Goal: Task Accomplishment & Management: Use online tool/utility

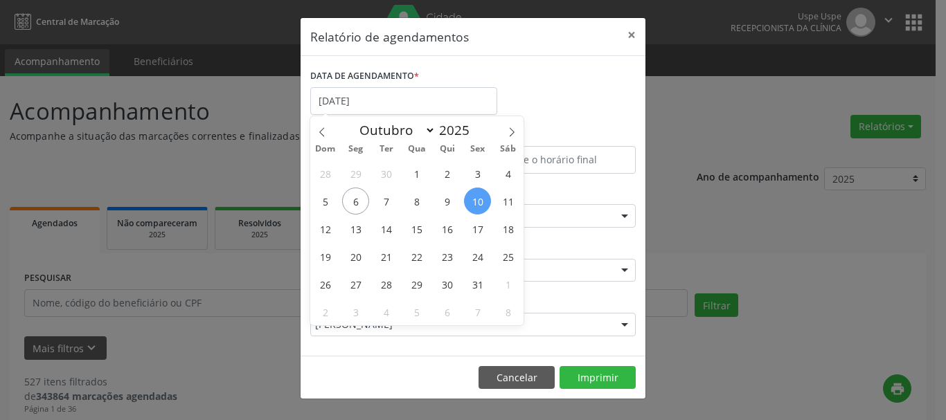
select select "9"
click at [387, 221] on span "14" at bounding box center [386, 228] width 27 height 27
type input "[DATE]"
click at [387, 221] on span "14" at bounding box center [386, 228] width 27 height 27
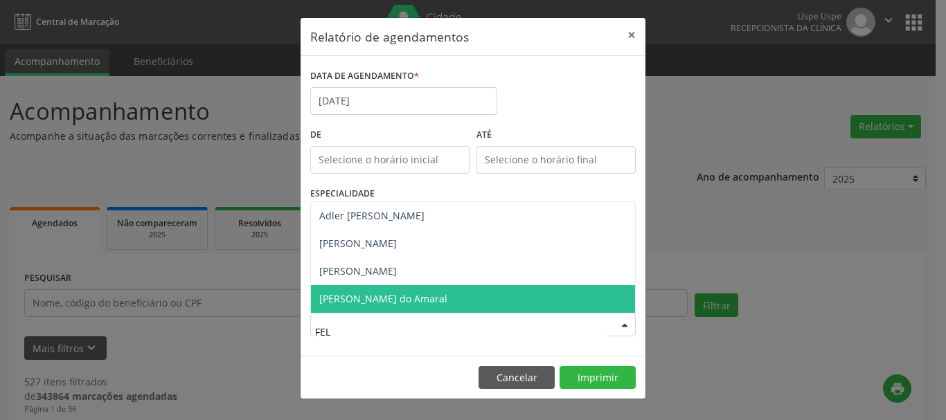
type input "FELI"
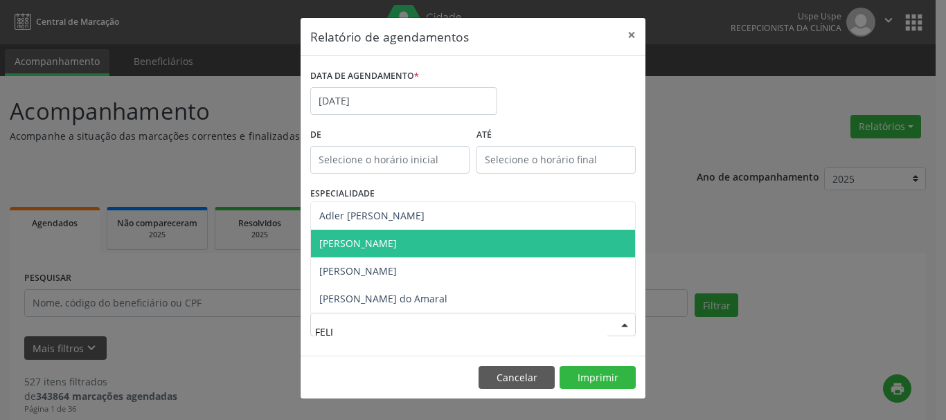
click at [397, 252] on span "[PERSON_NAME]" at bounding box center [473, 244] width 324 height 28
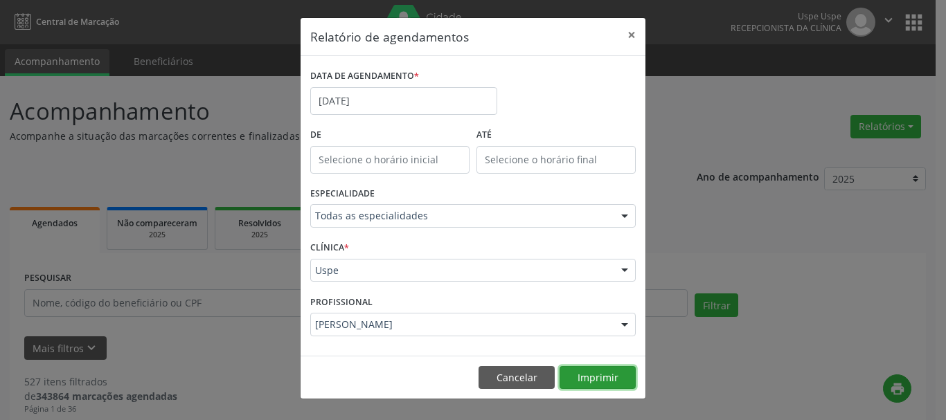
click at [592, 370] on button "Imprimir" at bounding box center [597, 378] width 76 height 24
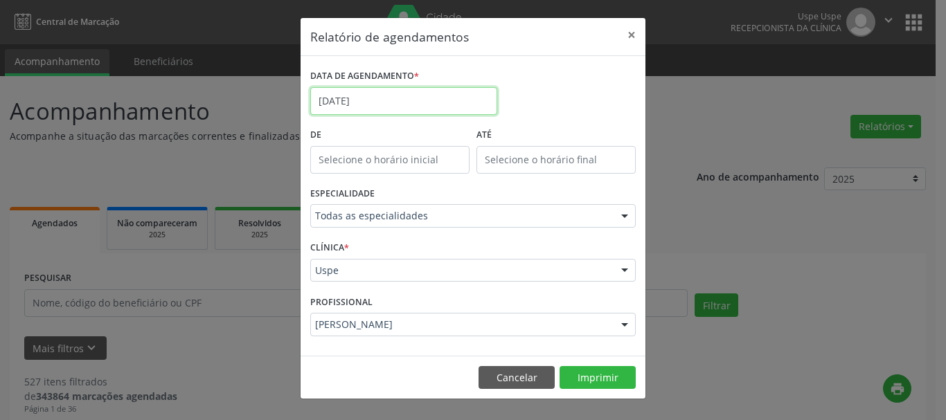
click at [343, 93] on input "[DATE]" at bounding box center [403, 101] width 187 height 28
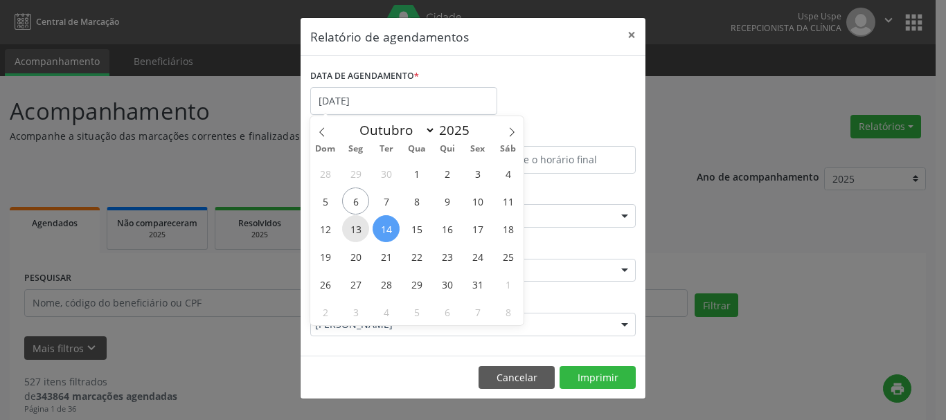
click at [359, 226] on span "13" at bounding box center [355, 228] width 27 height 27
type input "[DATE]"
click at [375, 102] on input "[DATE]" at bounding box center [403, 101] width 187 height 28
click at [350, 226] on span "13" at bounding box center [355, 228] width 27 height 27
type input "[DATE]"
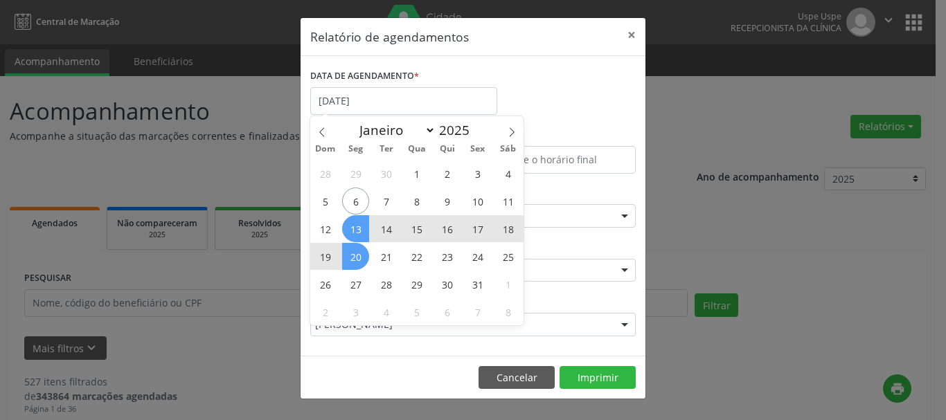
click at [352, 263] on span "20" at bounding box center [355, 256] width 27 height 27
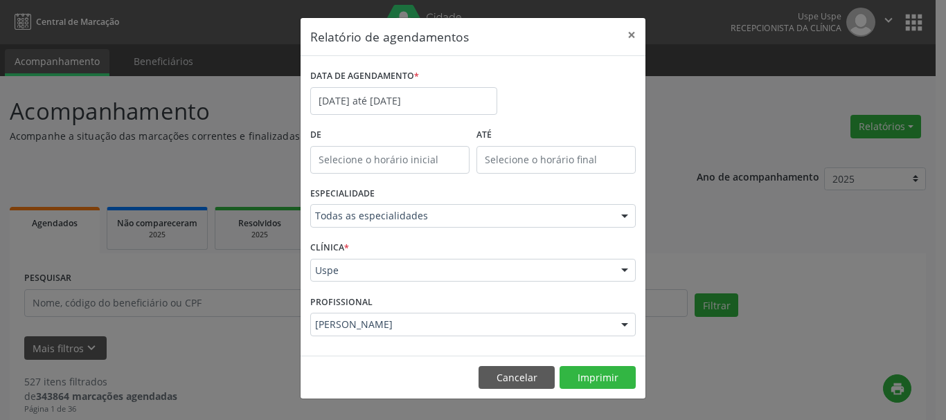
click at [415, 334] on div "[PERSON_NAME]" at bounding box center [472, 325] width 325 height 24
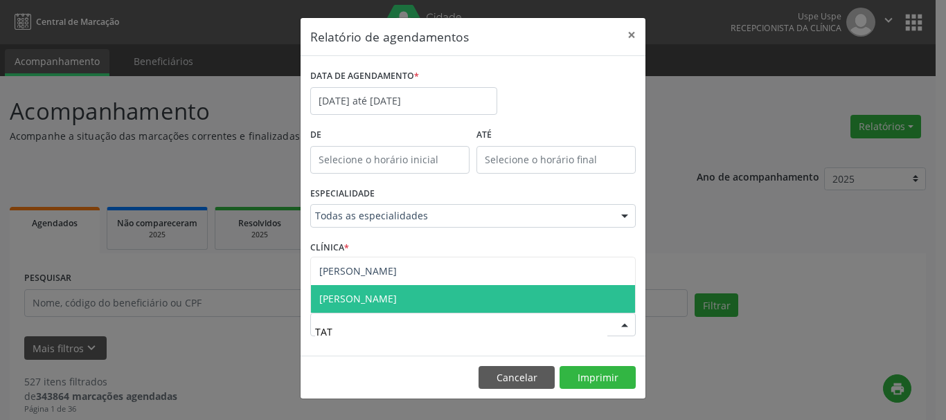
click at [397, 297] on span "[PERSON_NAME]" at bounding box center [358, 298] width 78 height 13
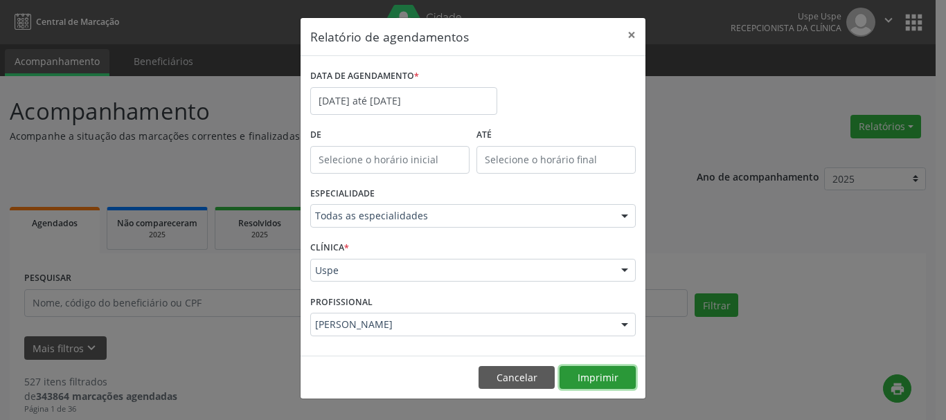
click at [586, 372] on button "Imprimir" at bounding box center [597, 378] width 76 height 24
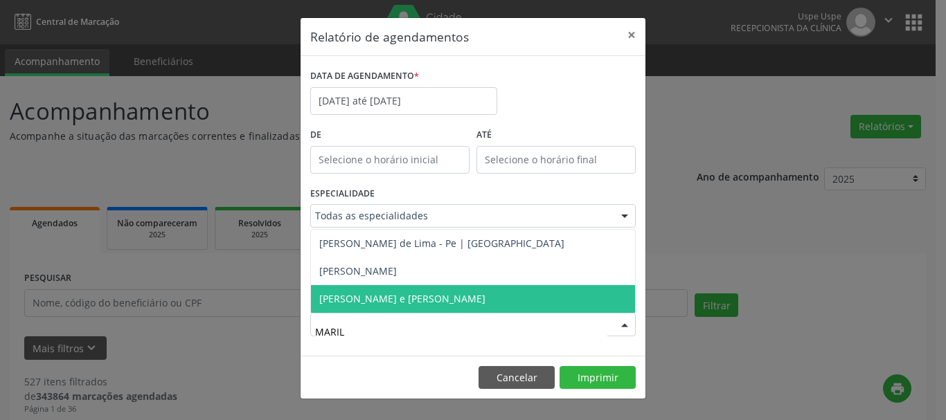
type input "MARILI"
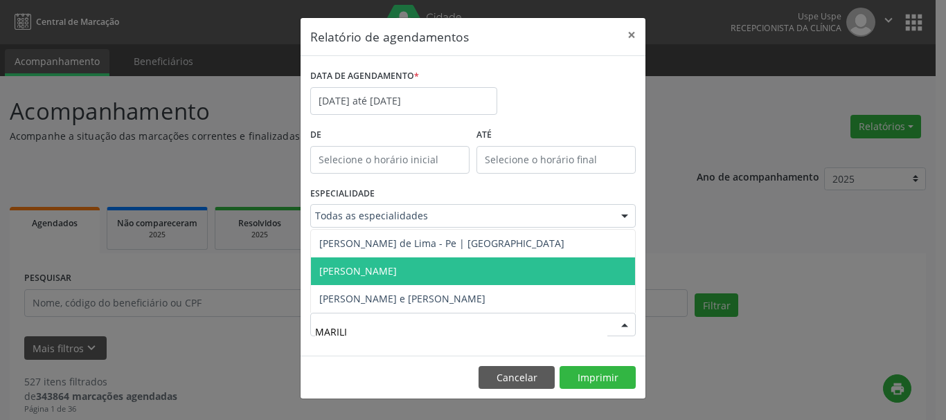
click at [397, 271] on span "[PERSON_NAME]" at bounding box center [358, 270] width 78 height 13
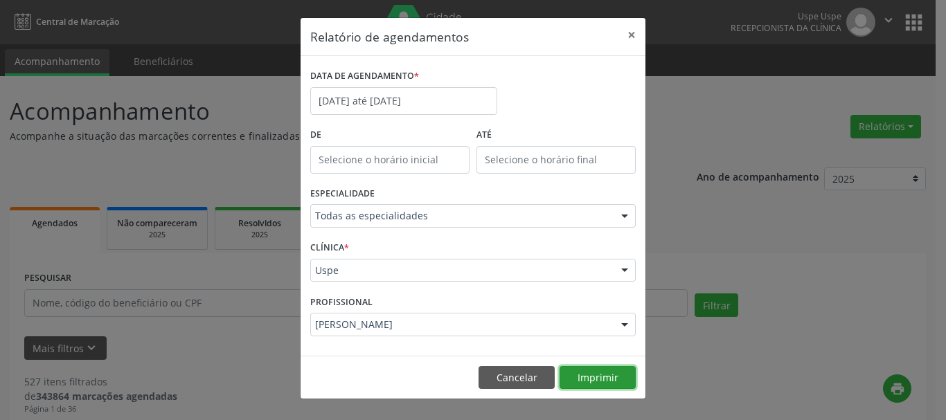
click at [604, 374] on button "Imprimir" at bounding box center [597, 378] width 76 height 24
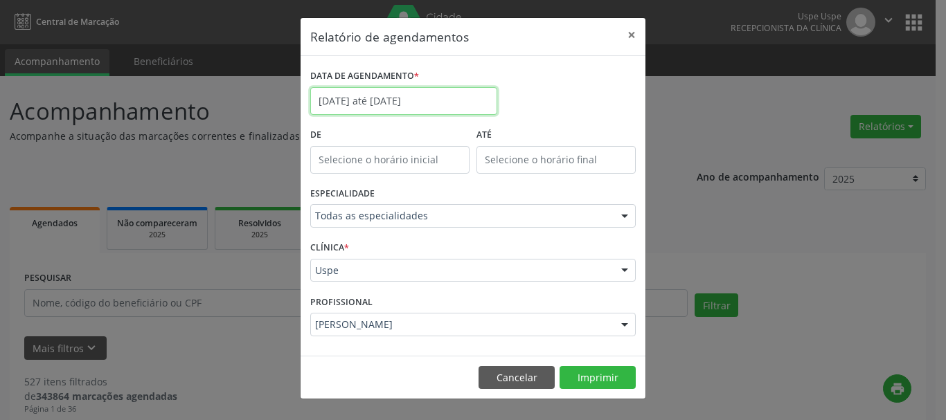
click at [428, 91] on input "[DATE] até [DATE]" at bounding box center [403, 101] width 187 height 28
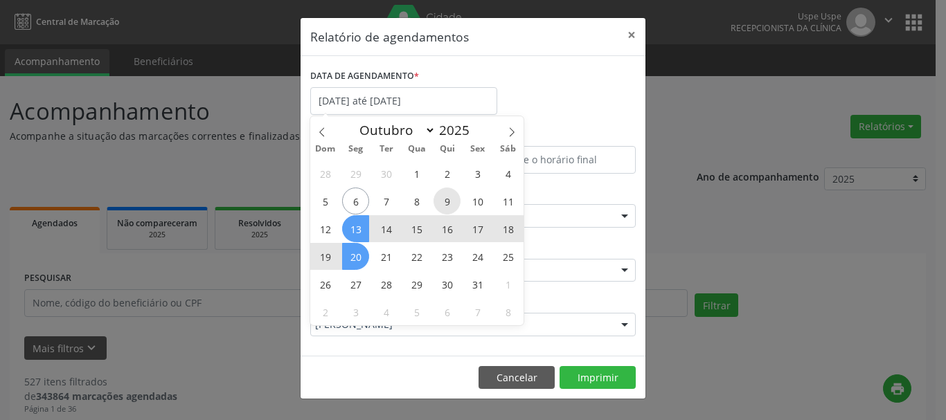
click at [443, 207] on span "9" at bounding box center [446, 201] width 27 height 27
type input "09/10/2025"
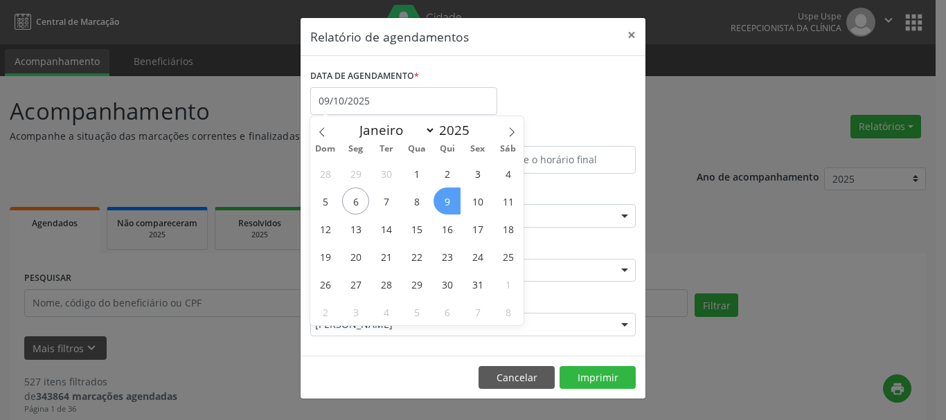
click at [443, 207] on span "9" at bounding box center [446, 201] width 27 height 27
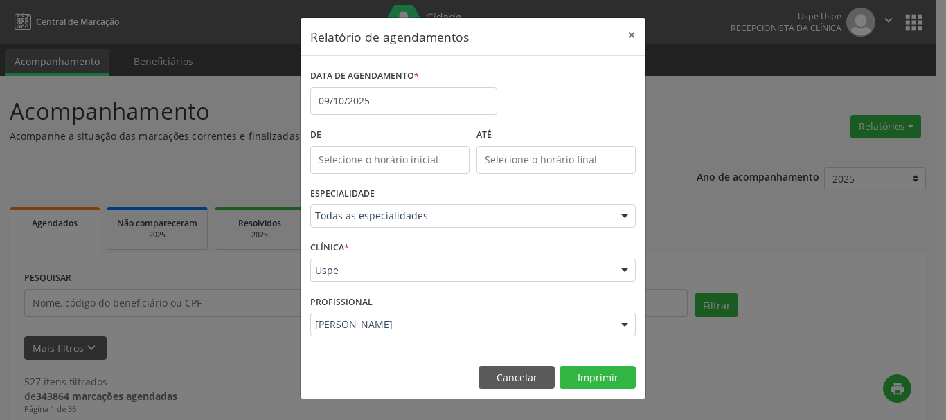
click at [393, 315] on div "[PERSON_NAME]" at bounding box center [472, 325] width 325 height 24
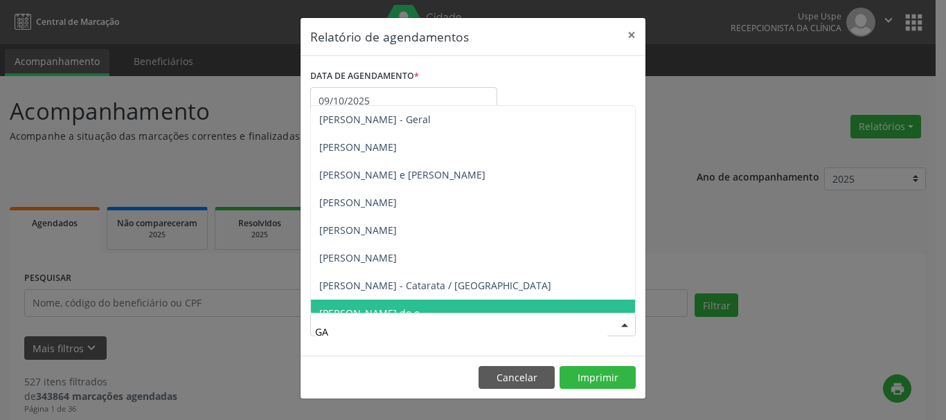
type input "GAB"
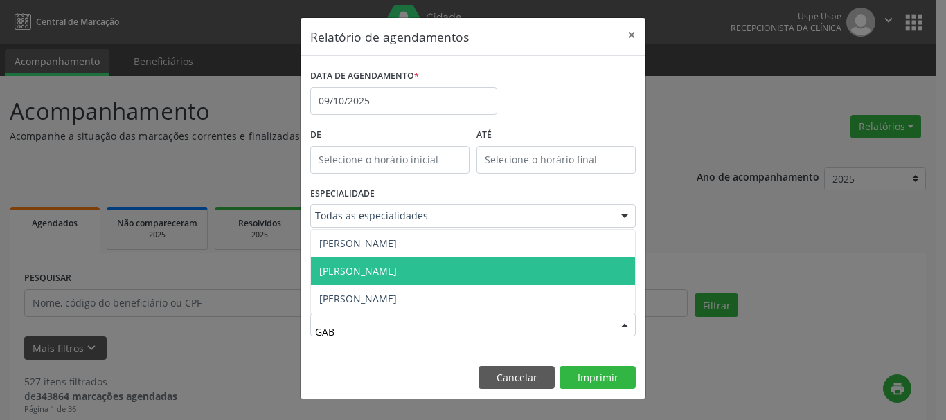
click at [397, 268] on span "[PERSON_NAME]" at bounding box center [358, 270] width 78 height 13
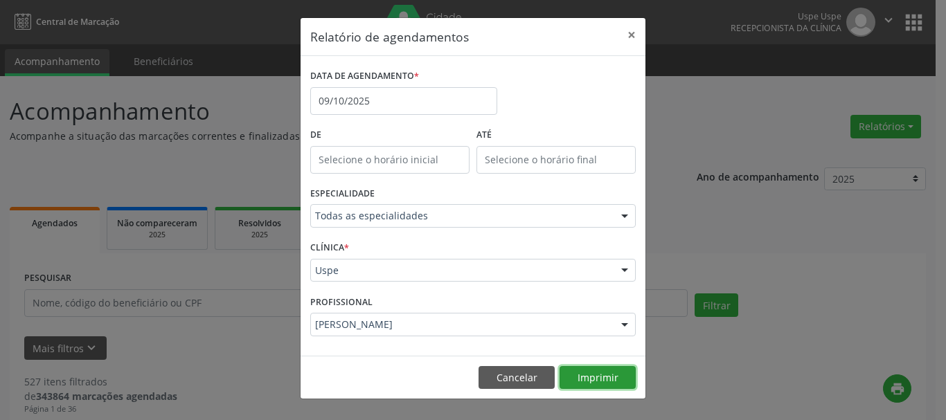
click at [575, 380] on button "Imprimir" at bounding box center [597, 378] width 76 height 24
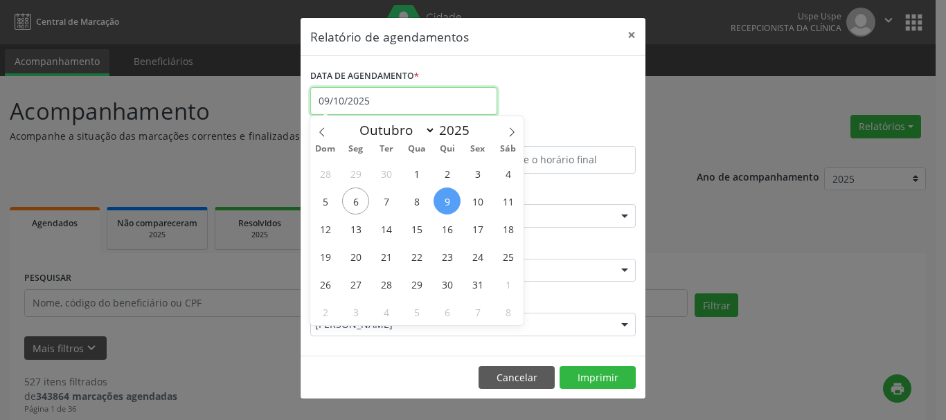
click at [404, 91] on input "09/10/2025" at bounding box center [403, 101] width 187 height 28
click at [450, 230] on span "16" at bounding box center [446, 228] width 27 height 27
type input "[DATE]"
click at [450, 230] on span "16" at bounding box center [446, 228] width 27 height 27
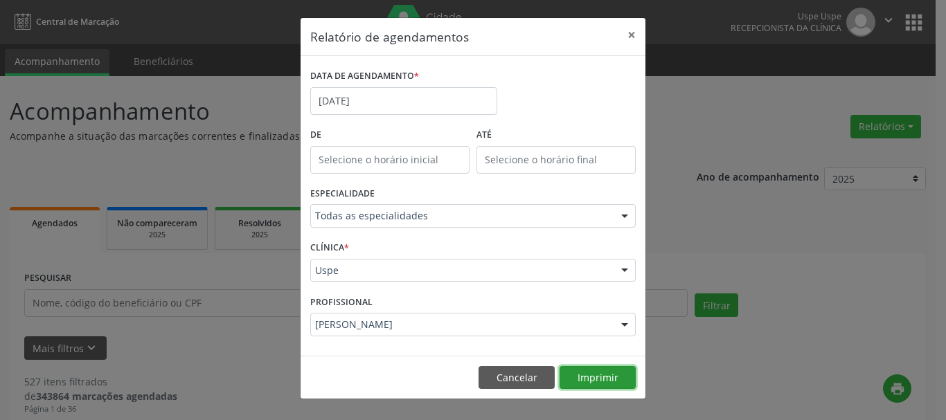
click at [591, 374] on button "Imprimir" at bounding box center [597, 378] width 76 height 24
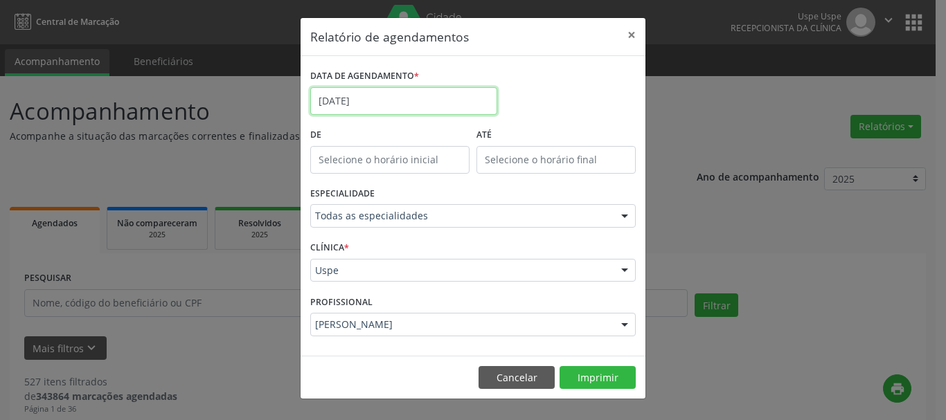
click at [424, 110] on input "[DATE]" at bounding box center [403, 101] width 187 height 28
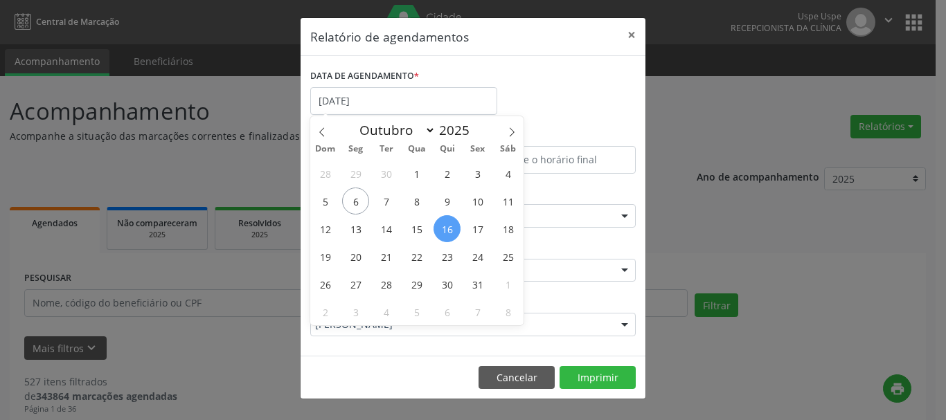
click at [444, 233] on span "16" at bounding box center [446, 228] width 27 height 27
type input "[DATE]"
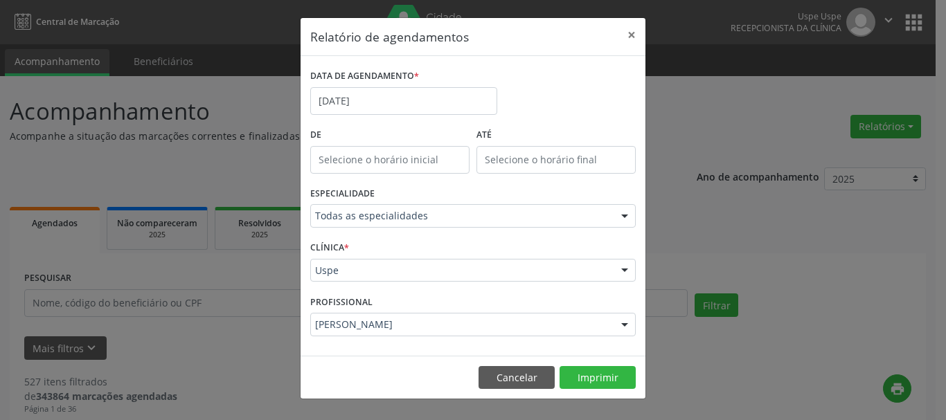
click at [598, 363] on footer "Cancelar Imprimir" at bounding box center [473, 378] width 345 height 44
click at [592, 388] on button "Imprimir" at bounding box center [597, 378] width 76 height 24
drag, startPoint x: 332, startPoint y: 99, endPoint x: 465, endPoint y: 260, distance: 208.1
click at [333, 100] on input "[DATE]" at bounding box center [403, 101] width 187 height 28
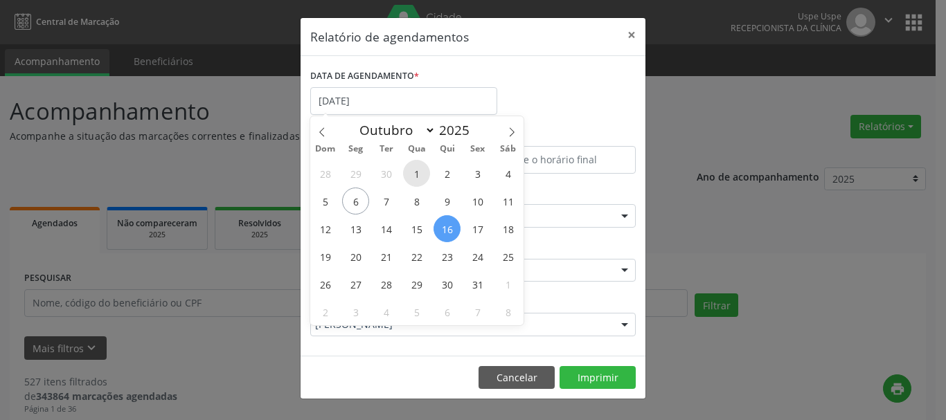
click at [415, 177] on span "1" at bounding box center [416, 173] width 27 height 27
type input "[DATE]"
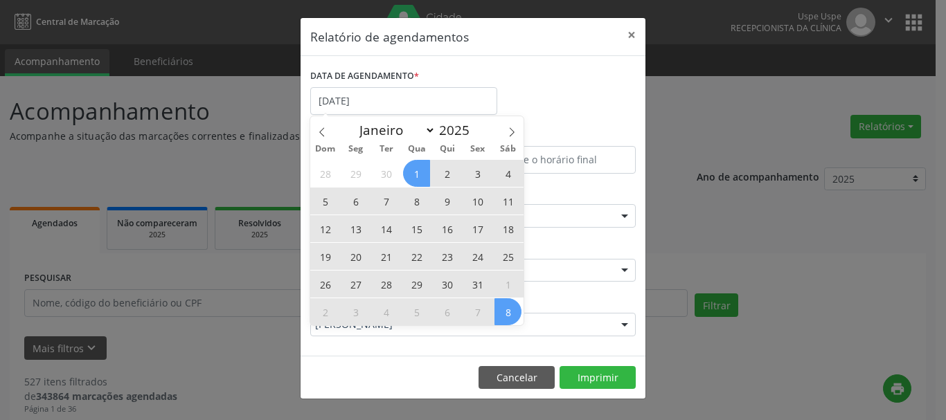
click at [503, 314] on span "8" at bounding box center [507, 311] width 27 height 27
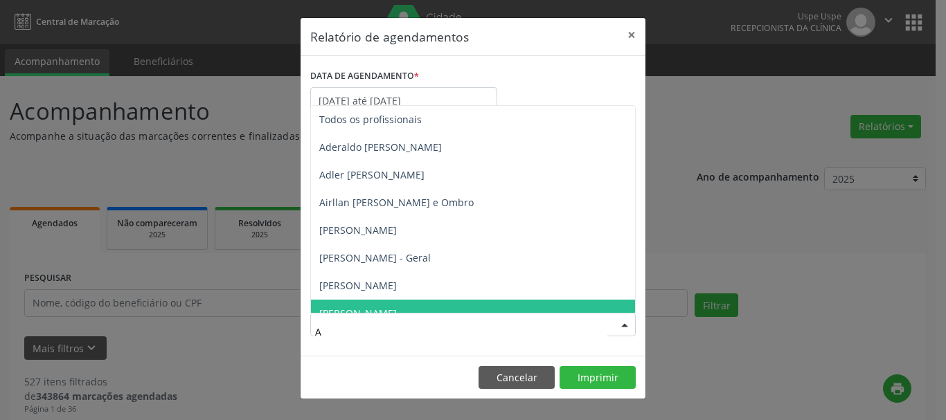
type input "AQ"
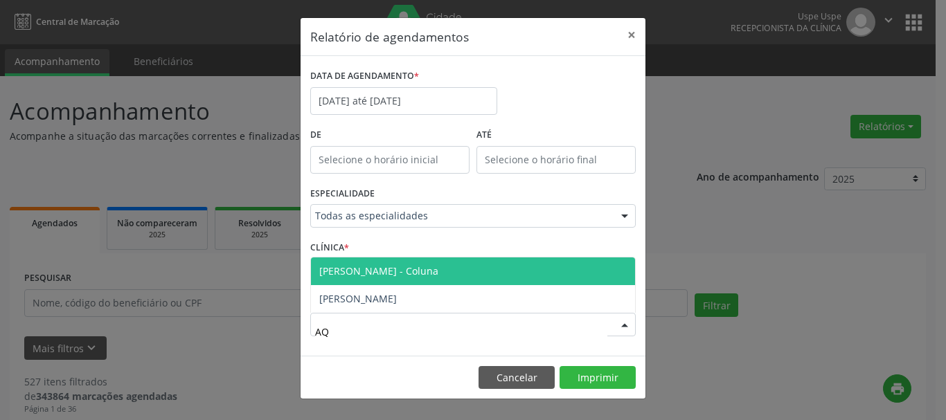
click at [377, 267] on span "[PERSON_NAME] - Coluna" at bounding box center [378, 270] width 119 height 13
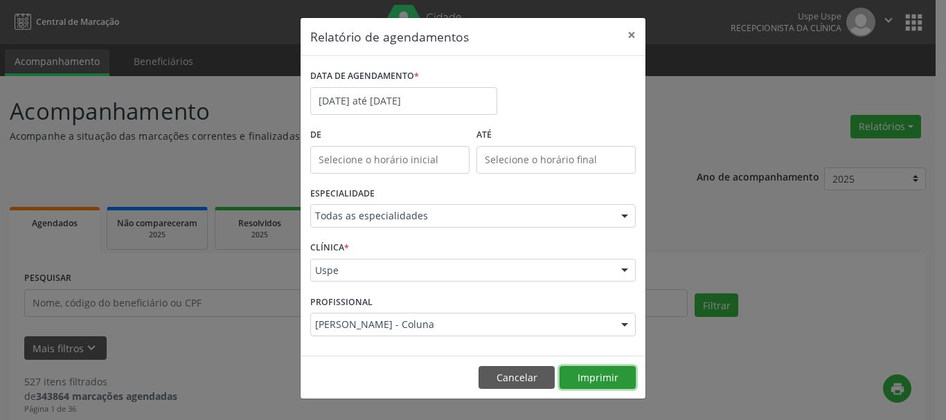
click at [623, 371] on button "Imprimir" at bounding box center [597, 378] width 76 height 24
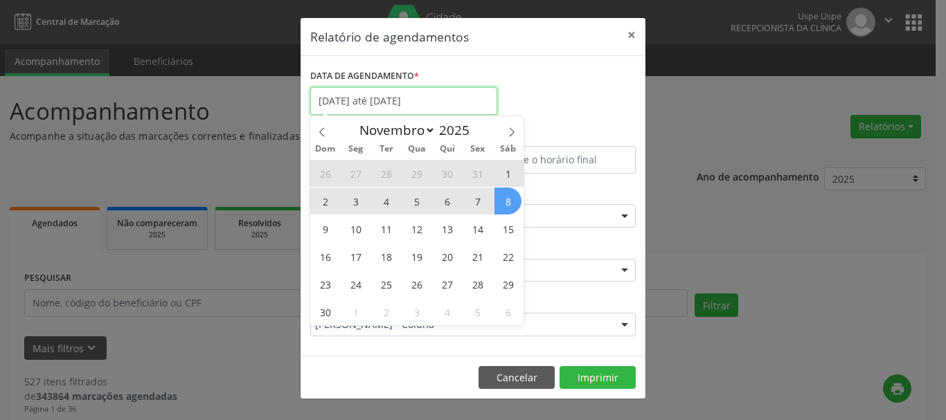
click at [438, 94] on input "[DATE] até [DATE]" at bounding box center [403, 101] width 187 height 28
click at [314, 134] on span at bounding box center [322, 128] width 24 height 24
select select "9"
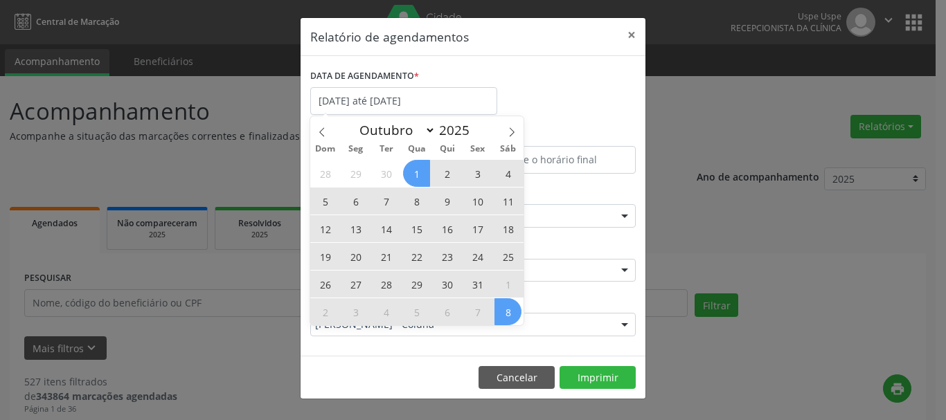
click at [451, 226] on span "16" at bounding box center [446, 228] width 27 height 27
type input "[DATE]"
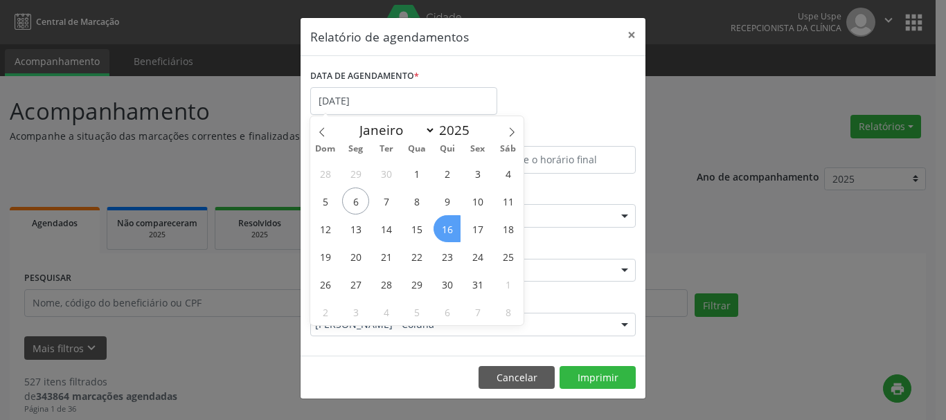
click at [451, 226] on span "16" at bounding box center [446, 228] width 27 height 27
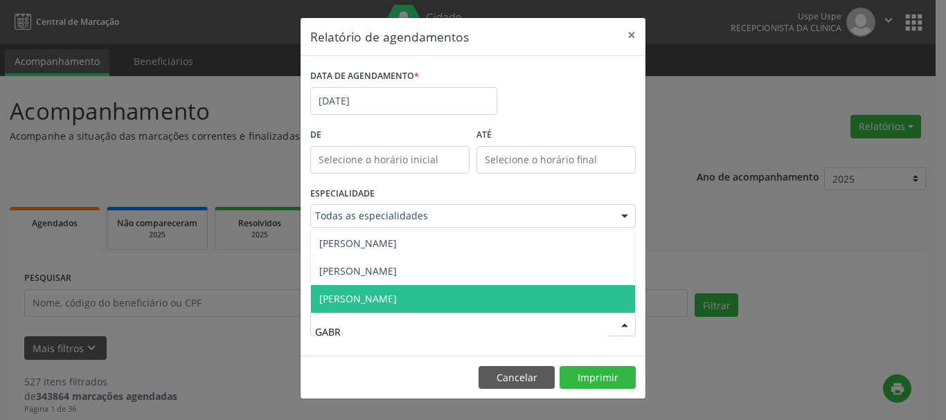
type input "GABRI"
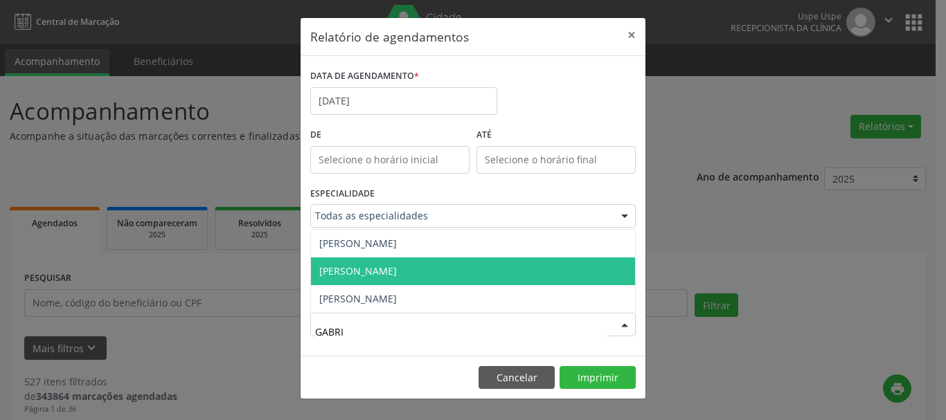
click at [393, 274] on span "[PERSON_NAME]" at bounding box center [358, 270] width 78 height 13
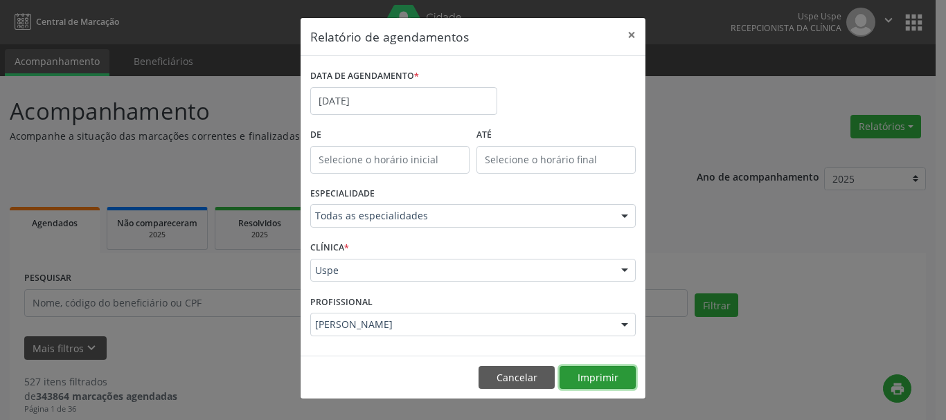
click at [609, 384] on button "Imprimir" at bounding box center [597, 378] width 76 height 24
